Goal: Task Accomplishment & Management: Use online tool/utility

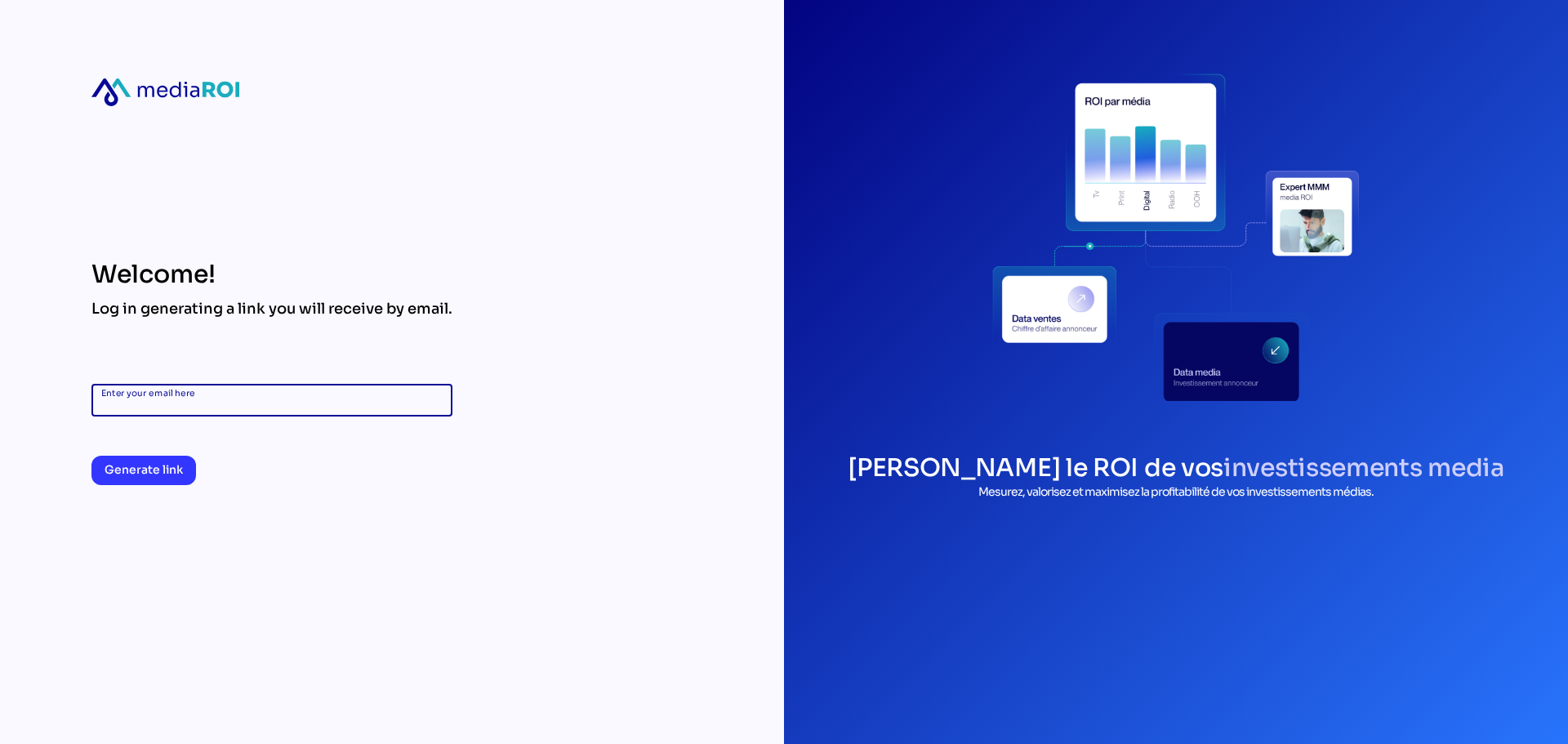
click at [303, 384] on input "Enter your email here" at bounding box center [272, 400] width 341 height 33
type input "**********"
click at [155, 470] on span "Generate link" at bounding box center [144, 469] width 79 height 19
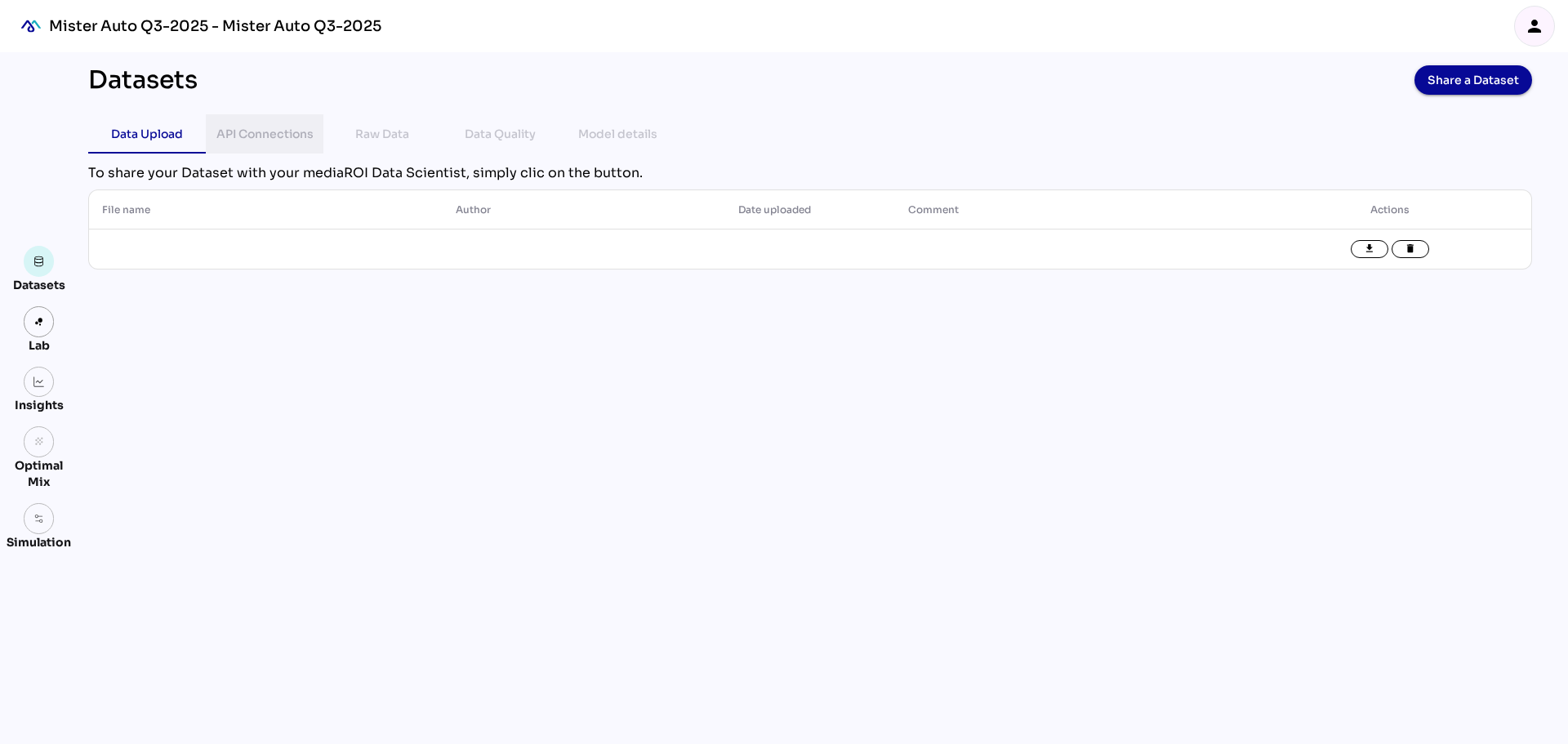
click at [282, 133] on div "API Connections" at bounding box center [265, 134] width 97 height 19
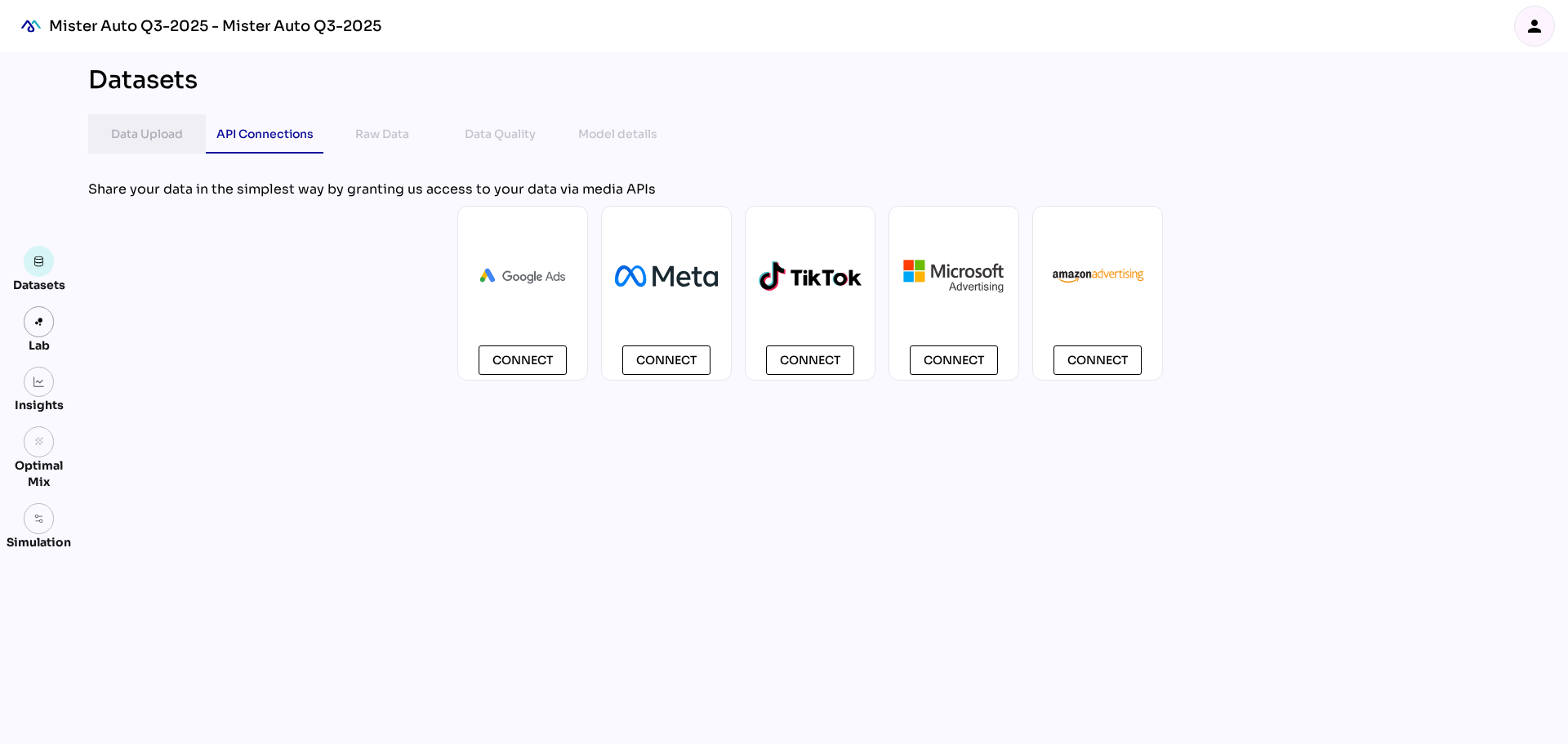
click at [153, 137] on div "Data Upload" at bounding box center [146, 134] width 72 height 19
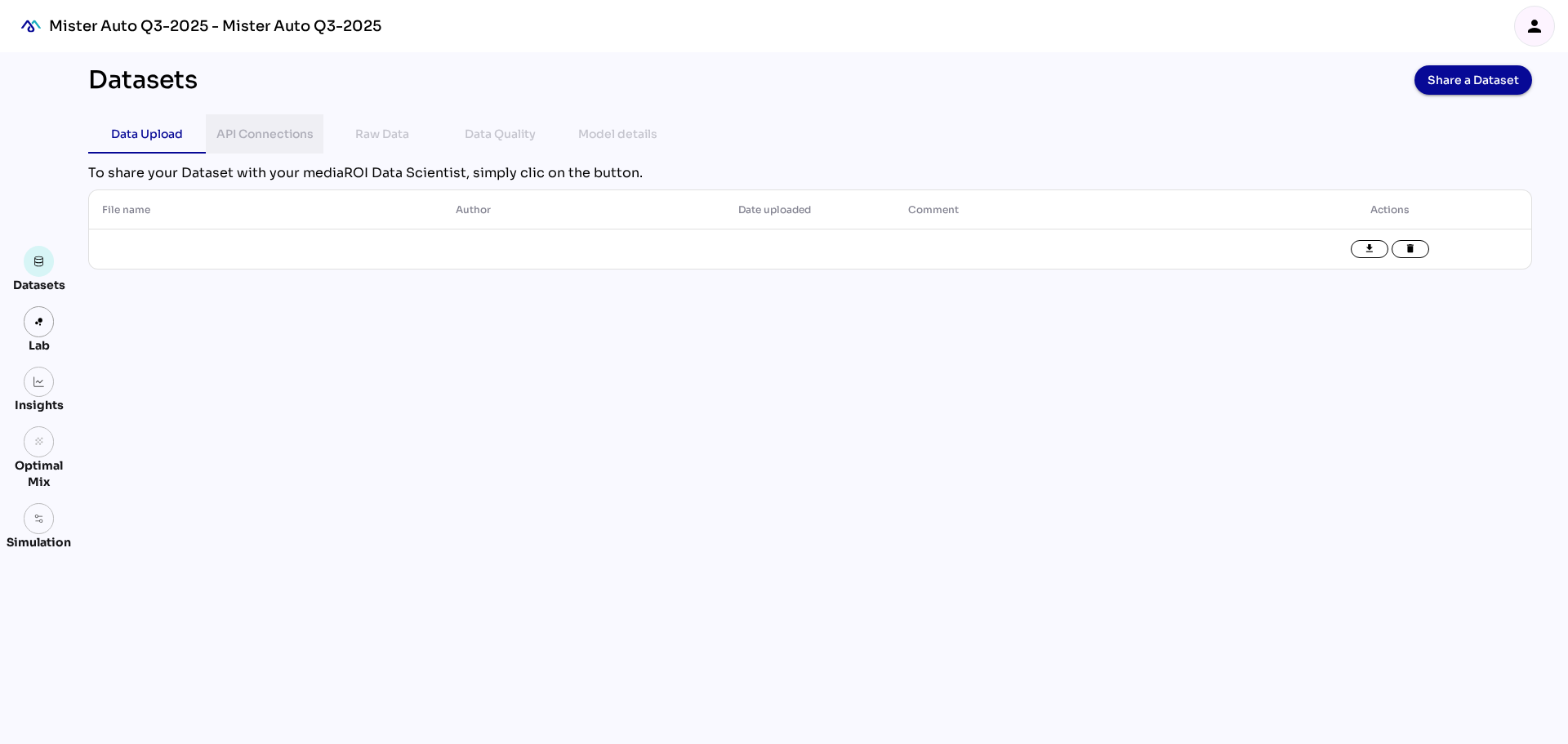
click at [256, 137] on div "API Connections" at bounding box center [265, 134] width 97 height 19
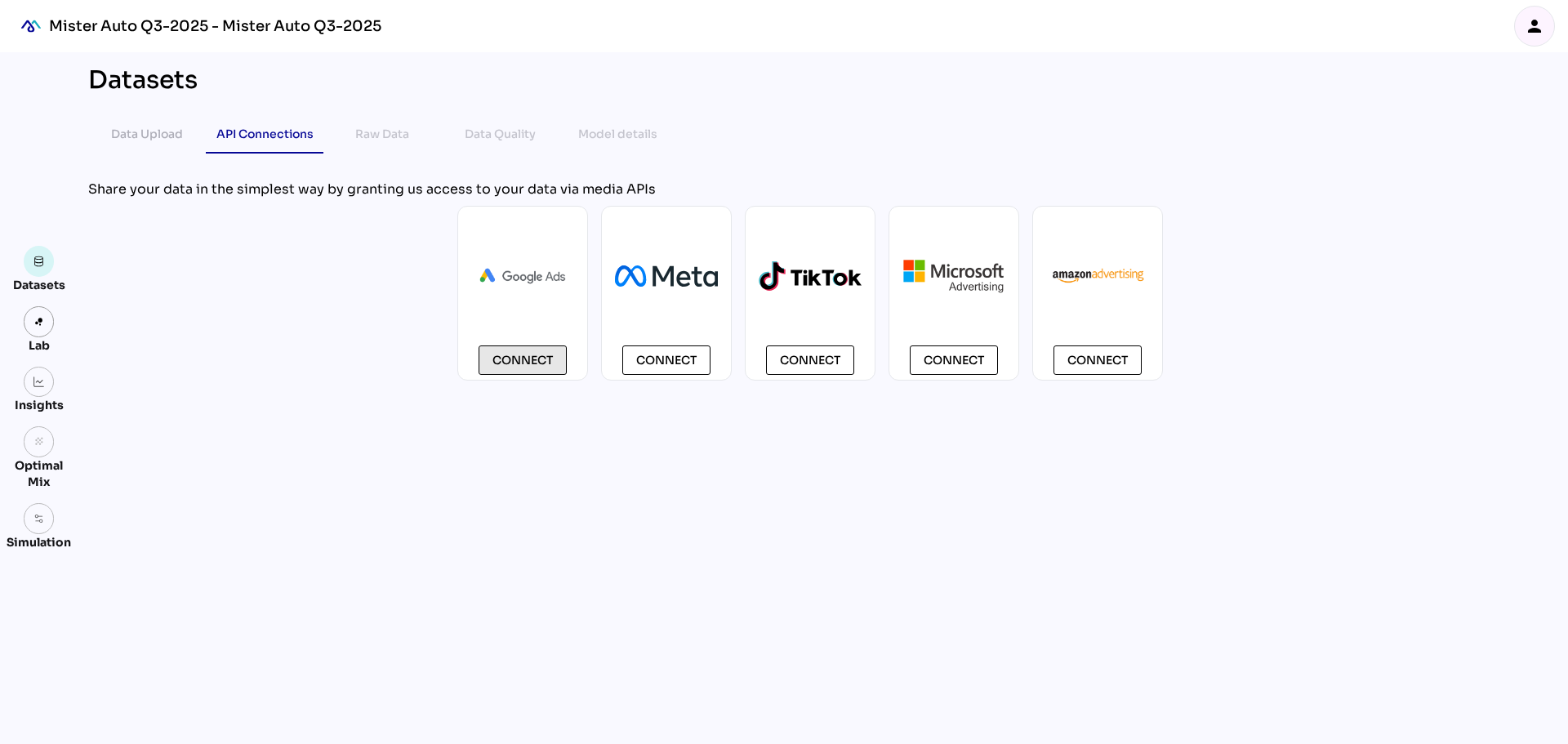
click at [524, 359] on span "Connect" at bounding box center [523, 360] width 60 height 19
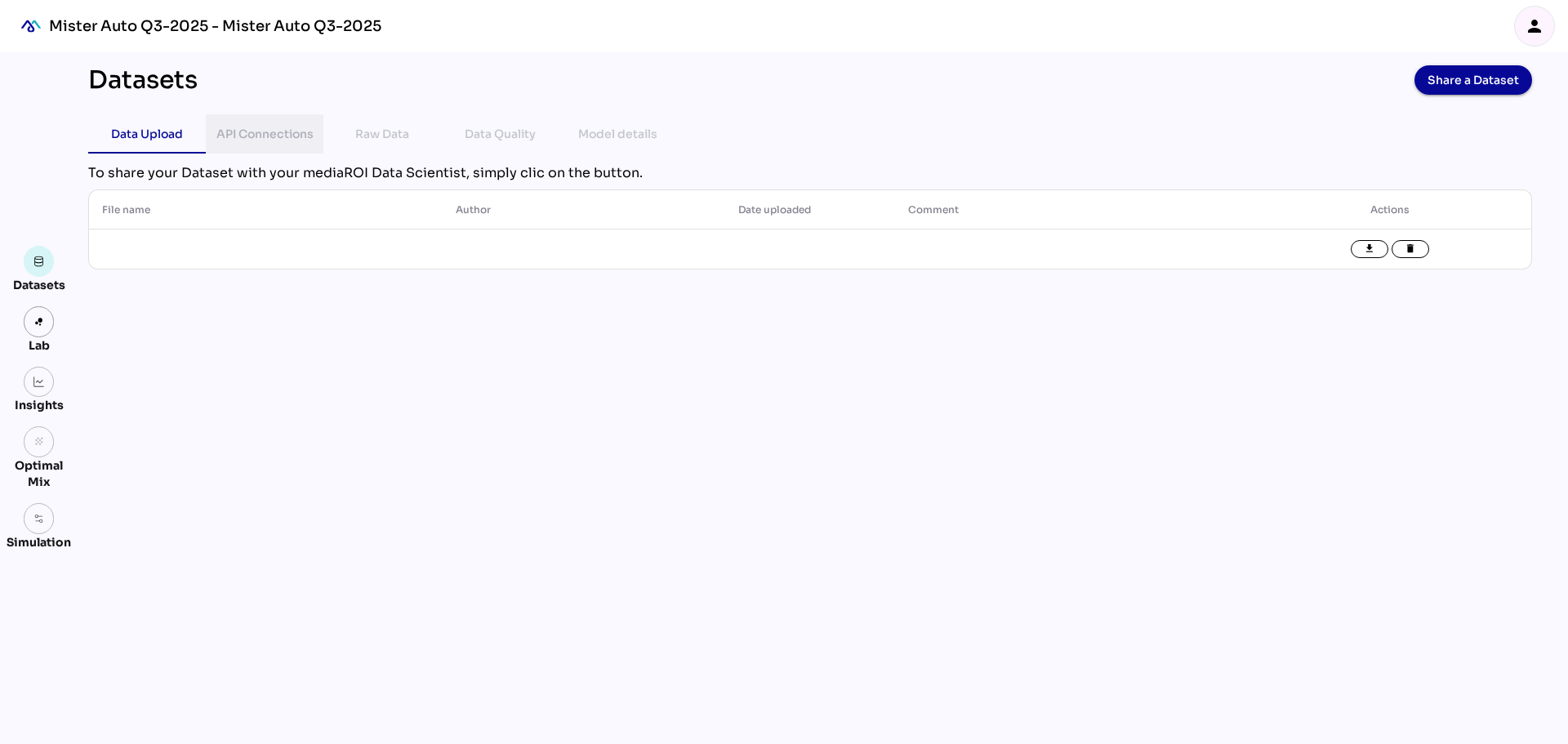
click at [267, 134] on div "API Connections" at bounding box center [265, 134] width 97 height 19
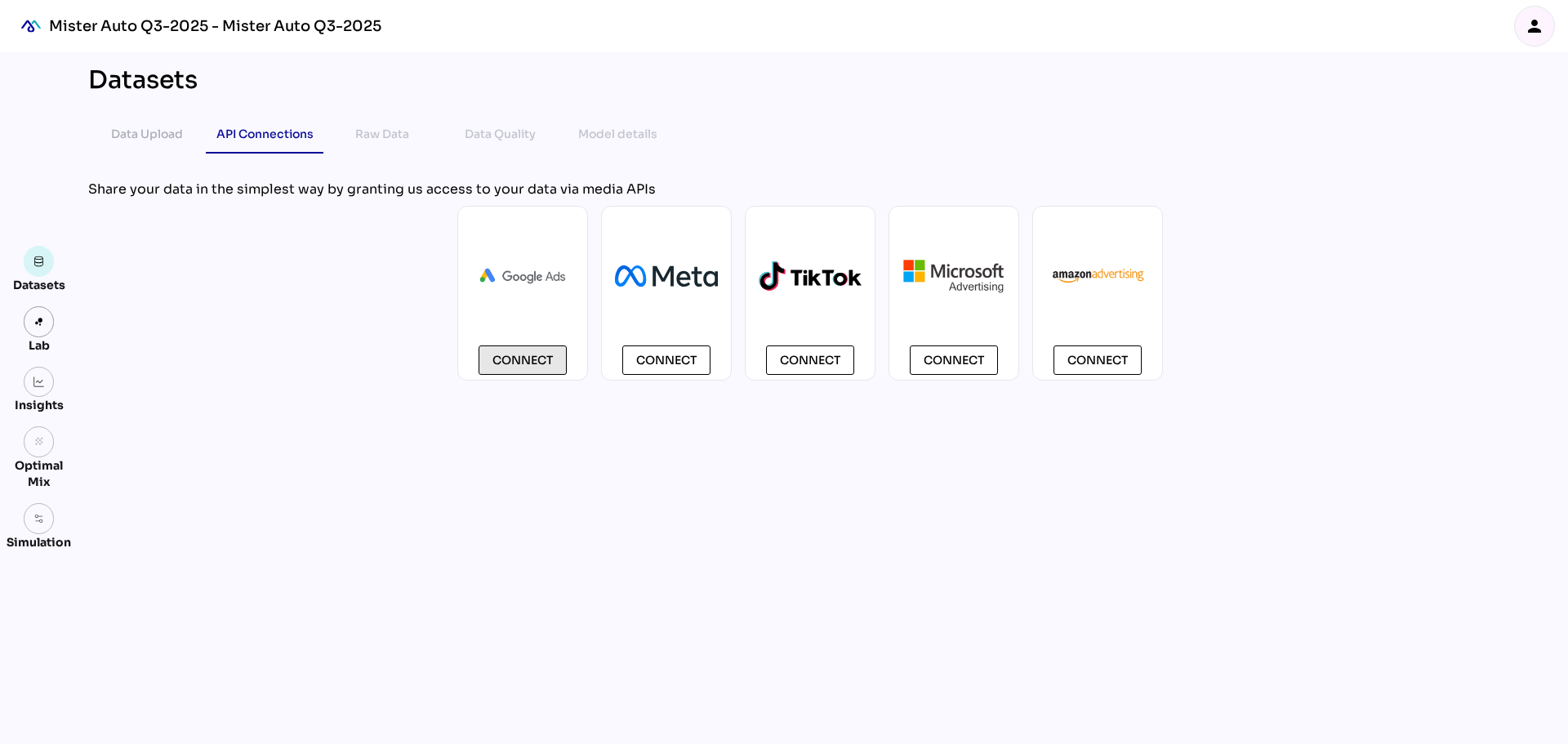
click at [528, 360] on span "Connect" at bounding box center [523, 360] width 60 height 19
